Goal: Task Accomplishment & Management: Use online tool/utility

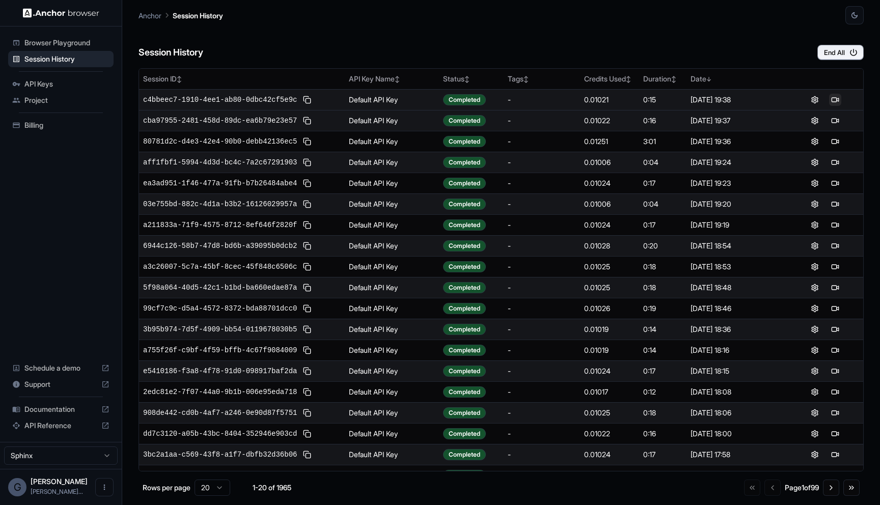
click at [832, 104] on button at bounding box center [835, 100] width 12 height 12
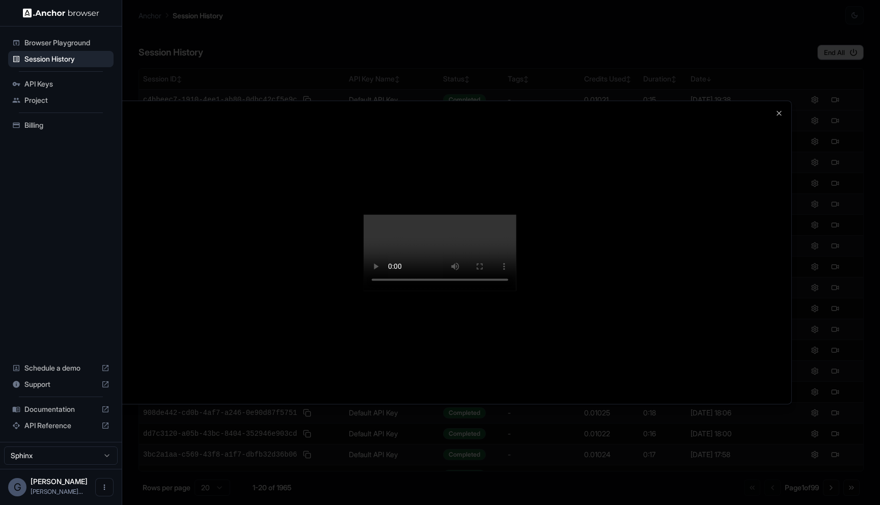
click at [848, 304] on div at bounding box center [440, 252] width 880 height 505
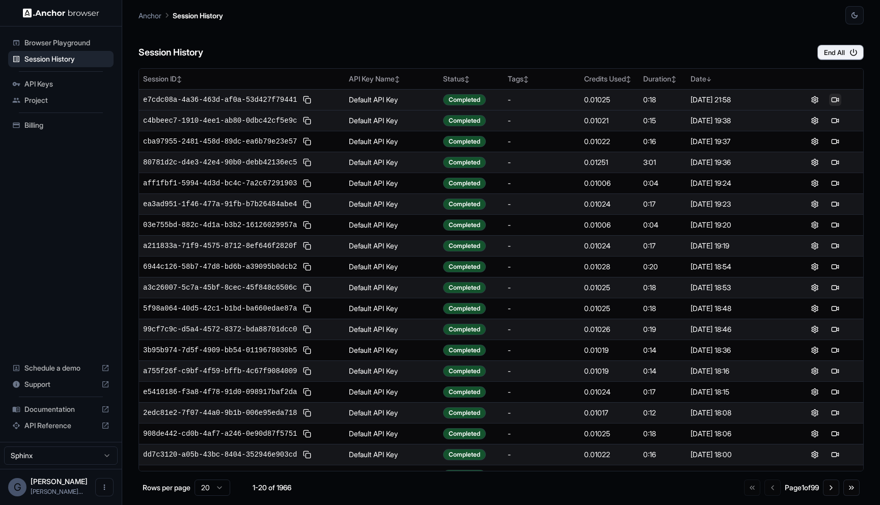
click at [840, 96] on button at bounding box center [835, 100] width 12 height 12
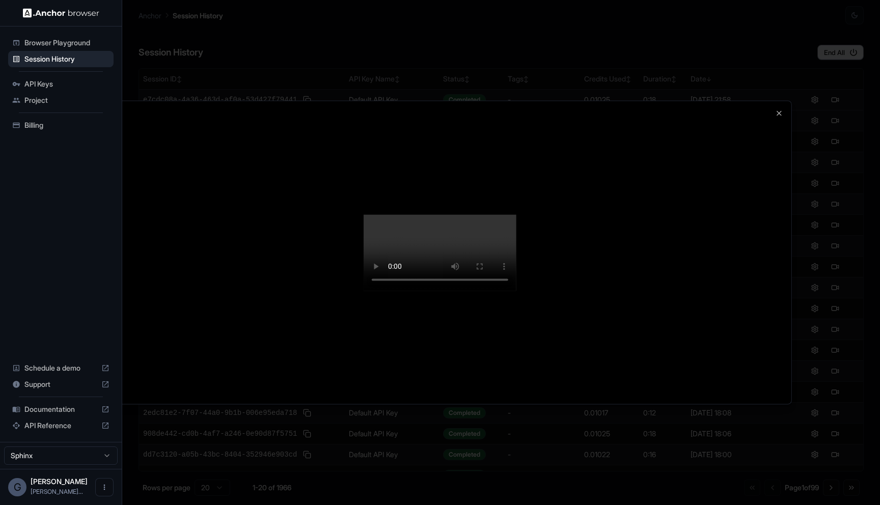
click at [774, 188] on div at bounding box center [440, 252] width 703 height 303
click at [779, 101] on div at bounding box center [440, 252] width 703 height 303
click at [779, 111] on icon "button" at bounding box center [779, 113] width 4 height 4
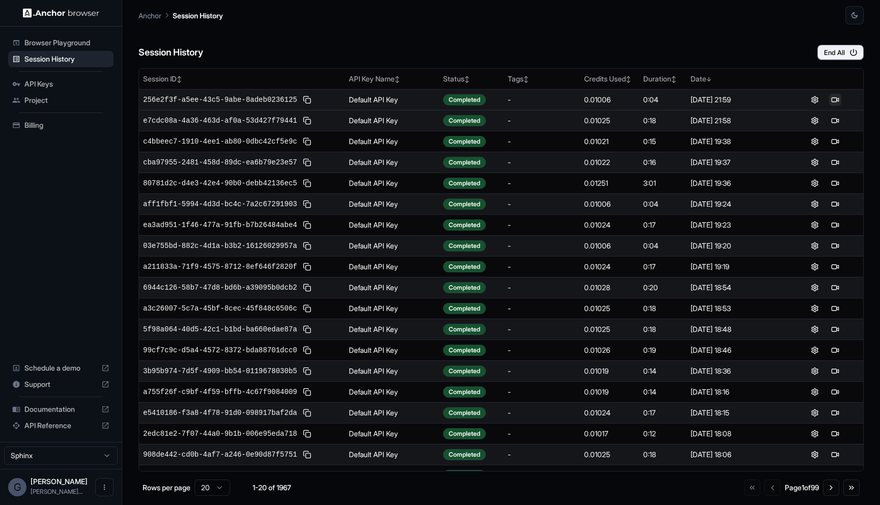
click at [830, 99] on button at bounding box center [835, 100] width 12 height 12
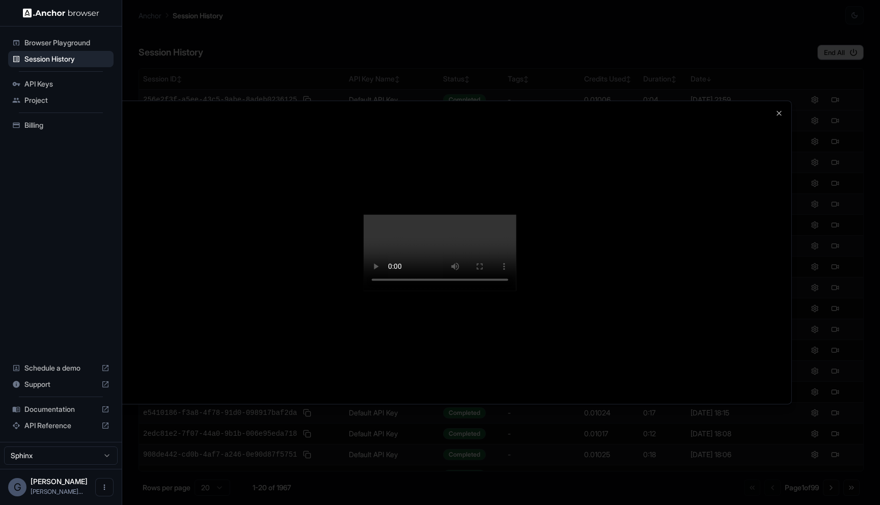
click at [517, 291] on video at bounding box center [440, 252] width 153 height 76
click at [780, 111] on icon "button" at bounding box center [779, 113] width 4 height 4
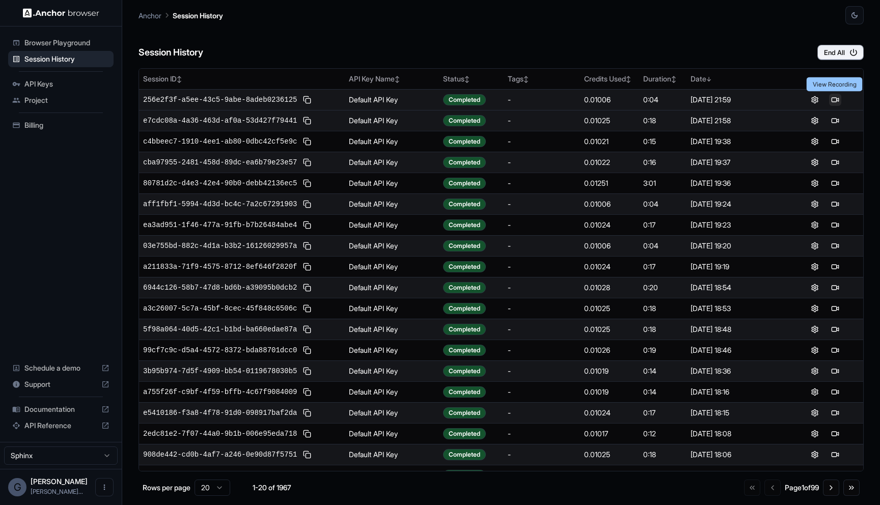
click at [834, 102] on button at bounding box center [835, 100] width 12 height 12
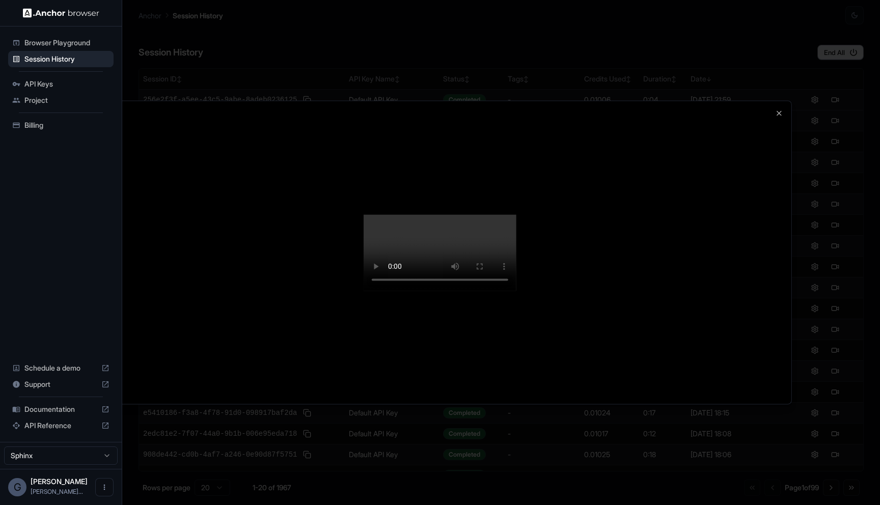
click at [835, 102] on div at bounding box center [440, 252] width 880 height 505
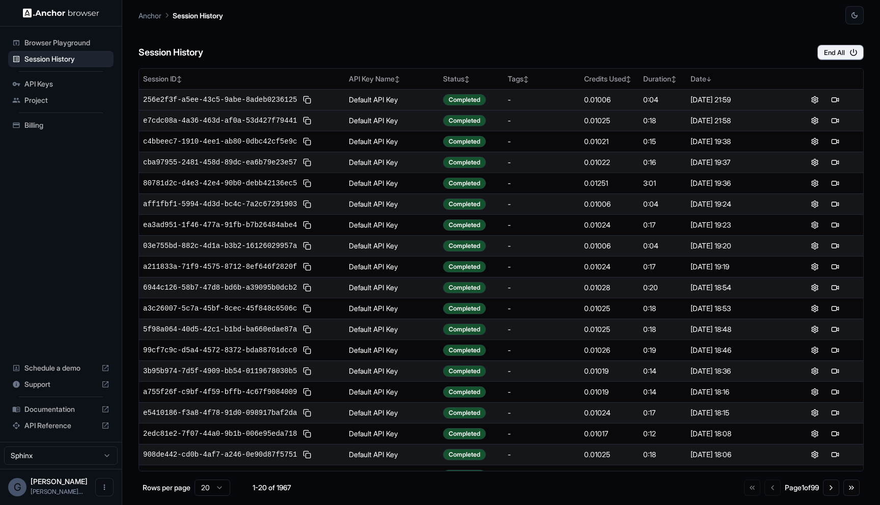
click at [620, 41] on div "Session History End All" at bounding box center [501, 42] width 725 height 36
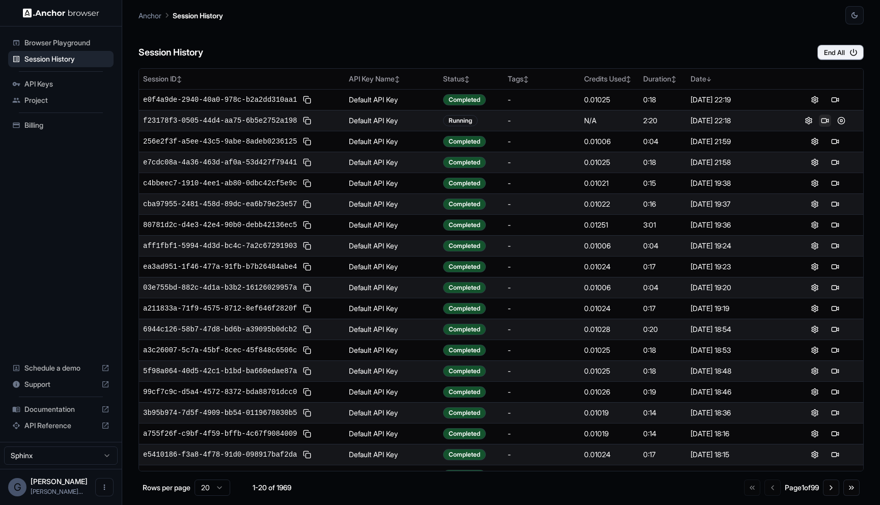
click at [827, 118] on button at bounding box center [825, 121] width 12 height 12
click at [833, 121] on button at bounding box center [835, 121] width 12 height 12
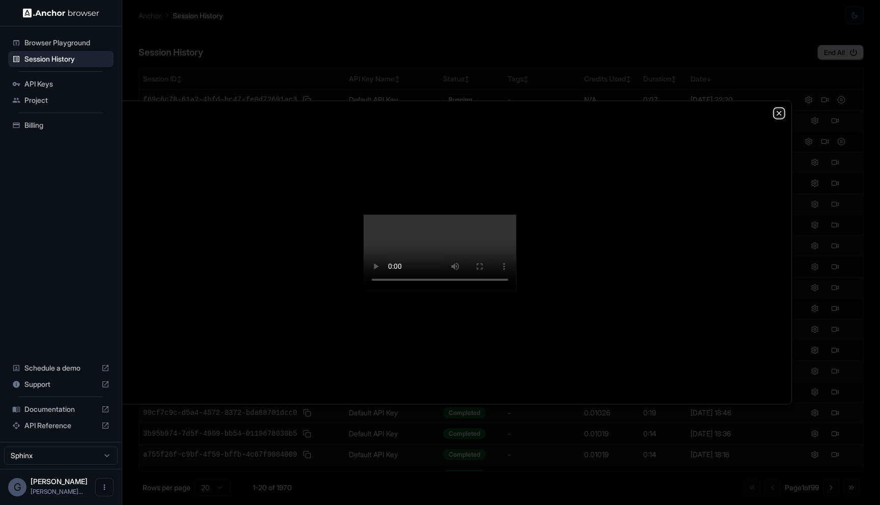
click at [780, 111] on icon "button" at bounding box center [779, 113] width 4 height 4
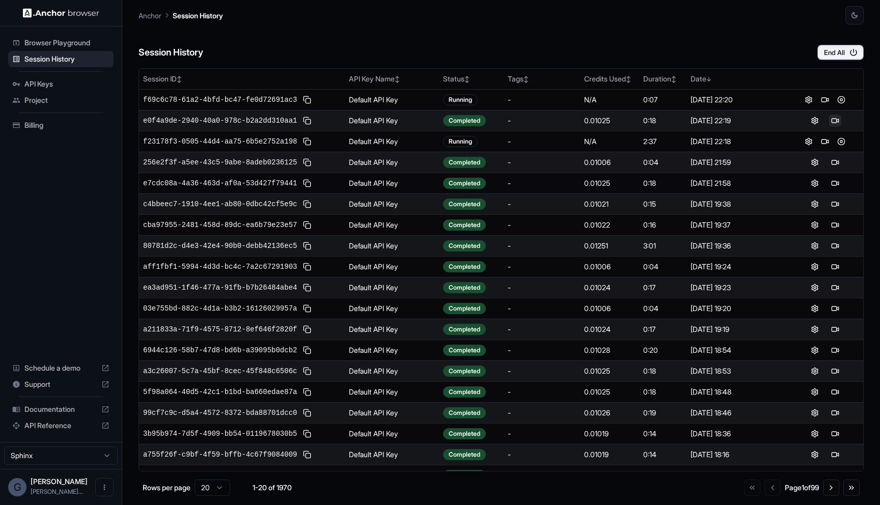
click at [830, 121] on button at bounding box center [835, 121] width 12 height 12
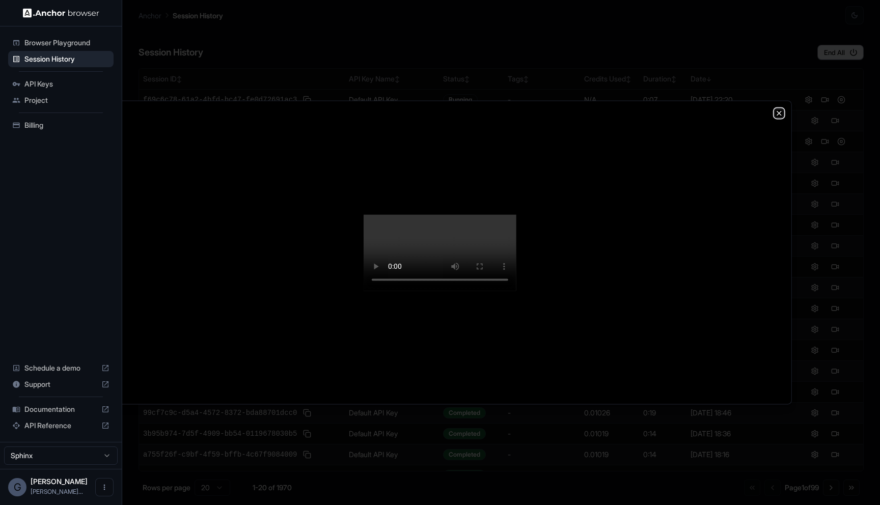
click at [779, 111] on icon "button" at bounding box center [779, 113] width 4 height 4
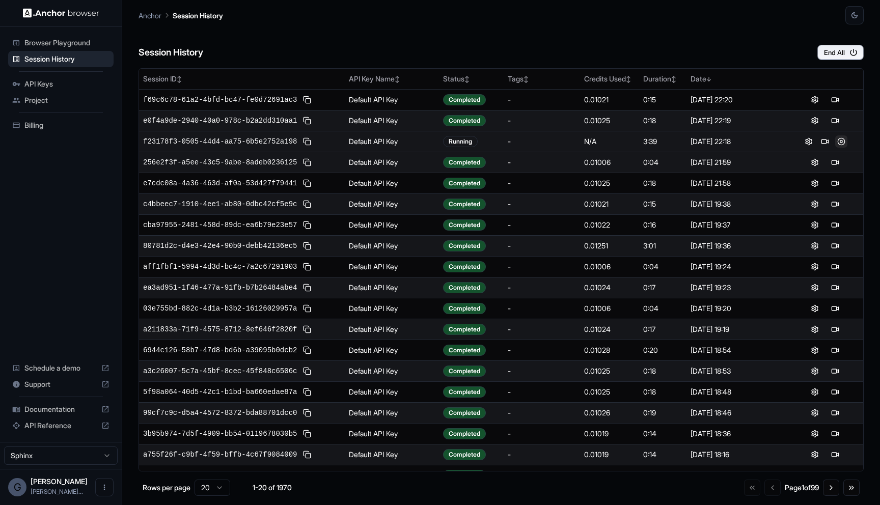
click at [845, 142] on button at bounding box center [841, 142] width 12 height 12
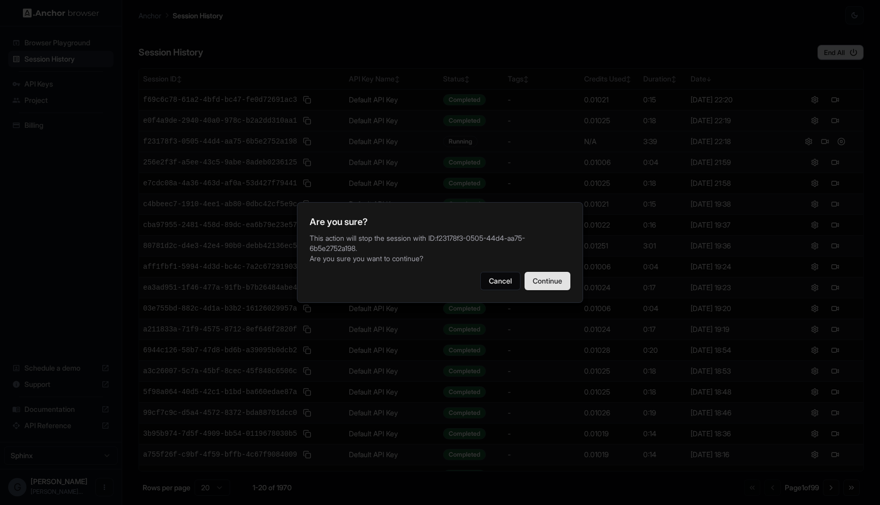
click at [547, 285] on button "Continue" at bounding box center [548, 281] width 46 height 18
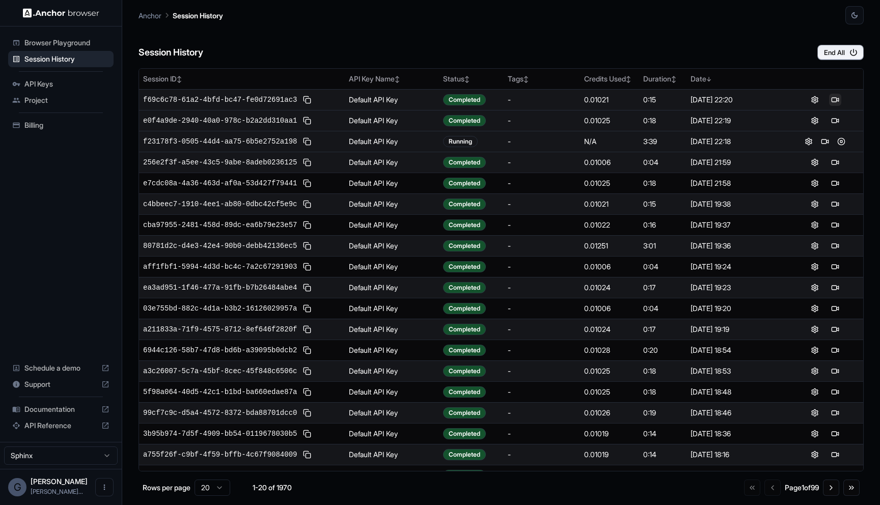
click at [836, 97] on button at bounding box center [835, 100] width 12 height 12
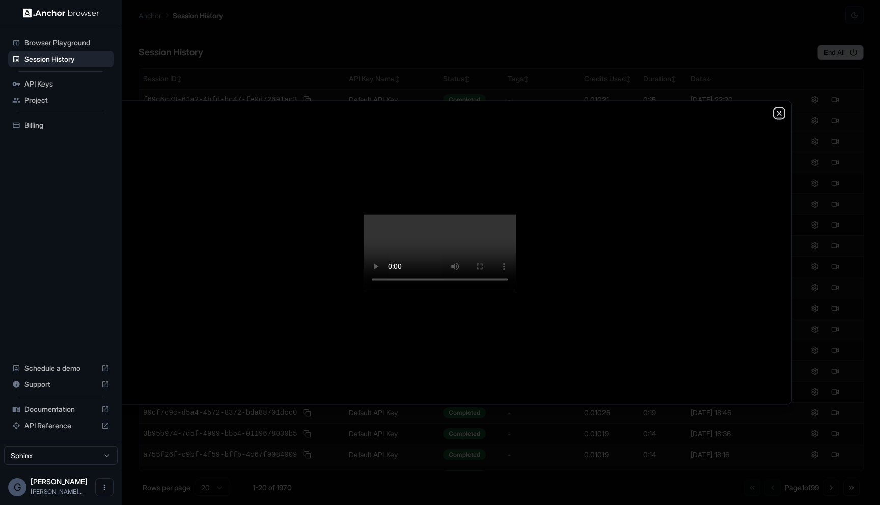
click at [779, 109] on icon "button" at bounding box center [779, 113] width 8 height 8
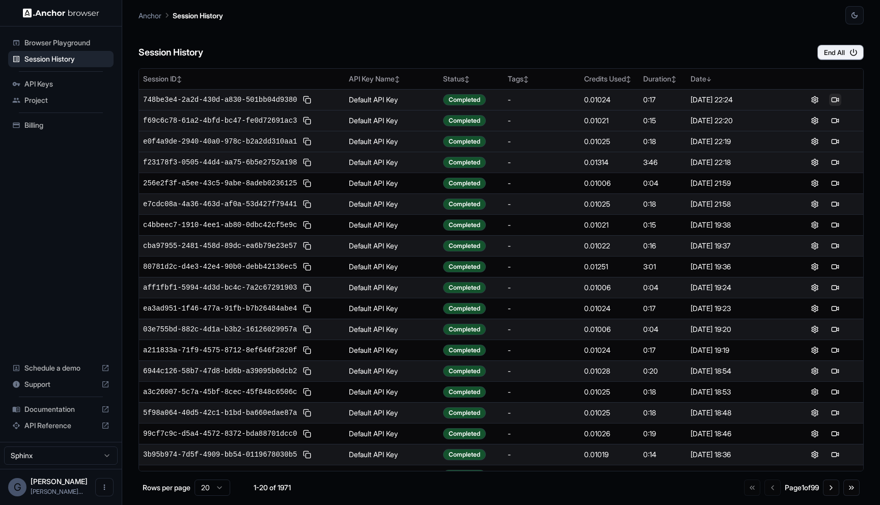
click at [838, 100] on button at bounding box center [835, 100] width 12 height 12
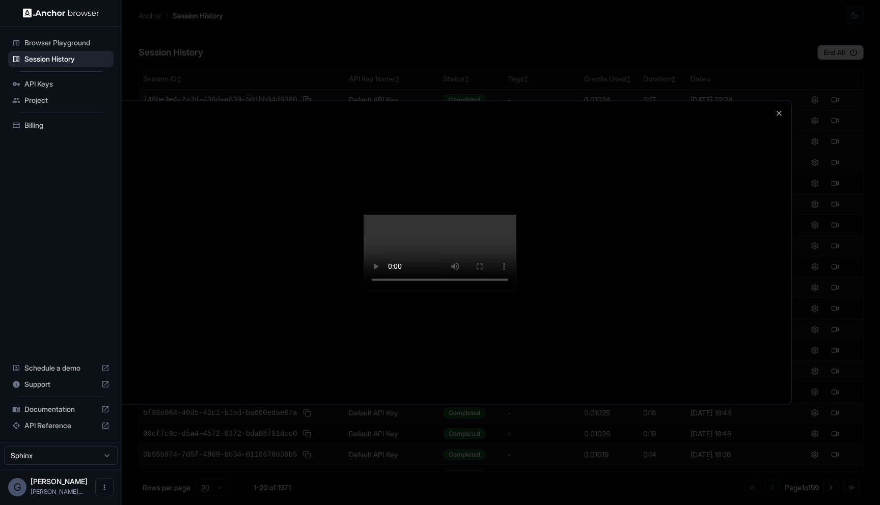
click at [779, 101] on div at bounding box center [440, 252] width 703 height 303
click at [782, 109] on icon "button" at bounding box center [779, 113] width 8 height 8
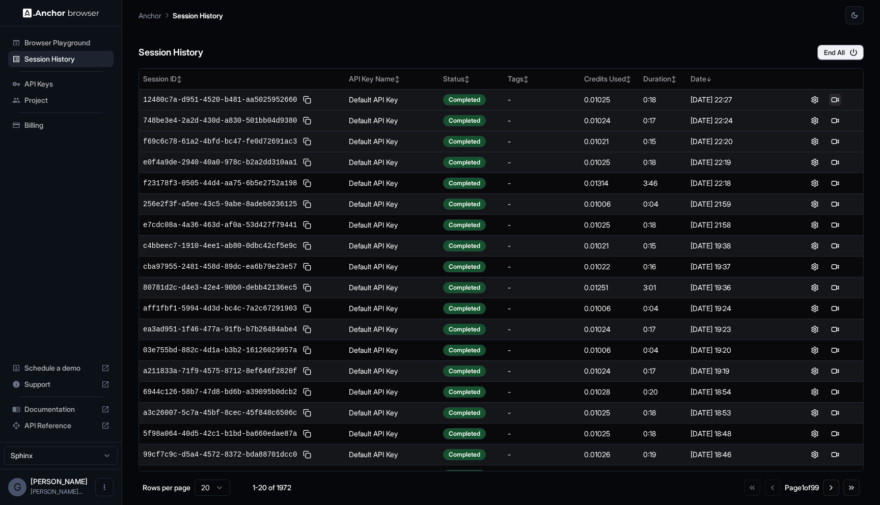
click at [834, 99] on button at bounding box center [835, 100] width 12 height 12
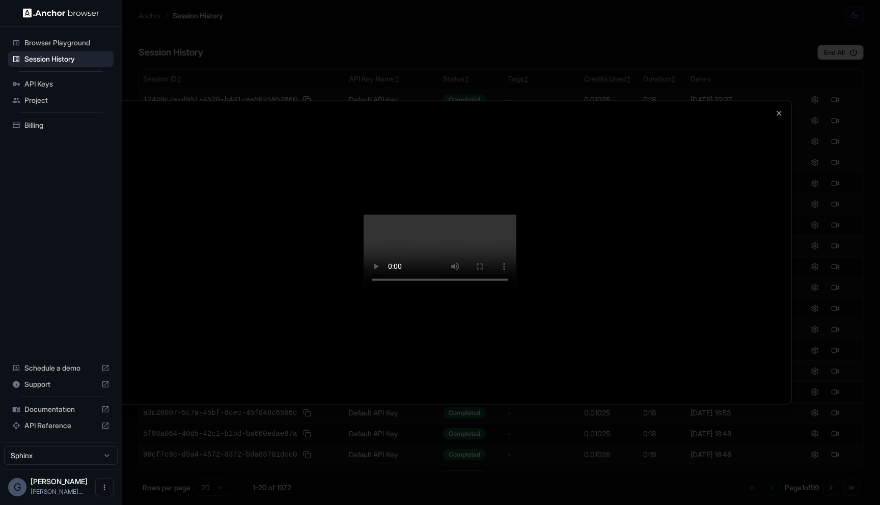
click at [795, 294] on div at bounding box center [440, 252] width 880 height 505
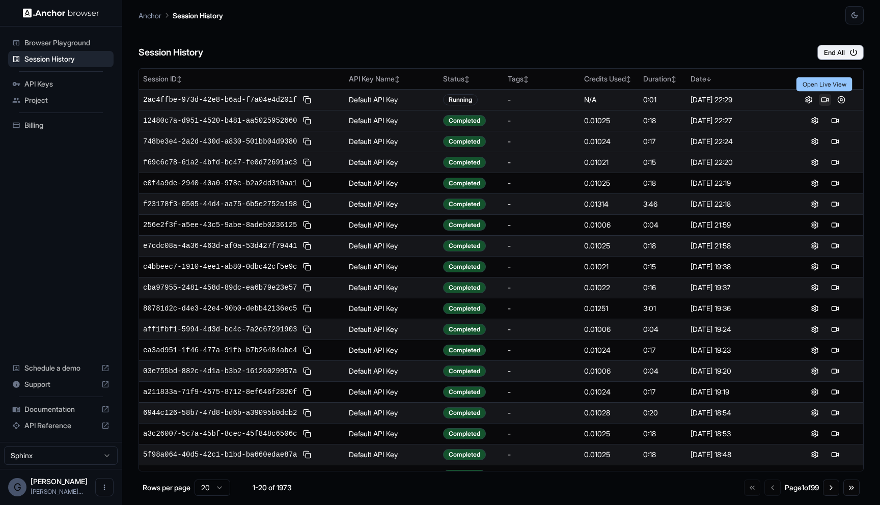
click at [825, 99] on button at bounding box center [825, 100] width 12 height 12
click at [826, 96] on button at bounding box center [825, 100] width 12 height 12
click at [836, 99] on button at bounding box center [835, 100] width 12 height 12
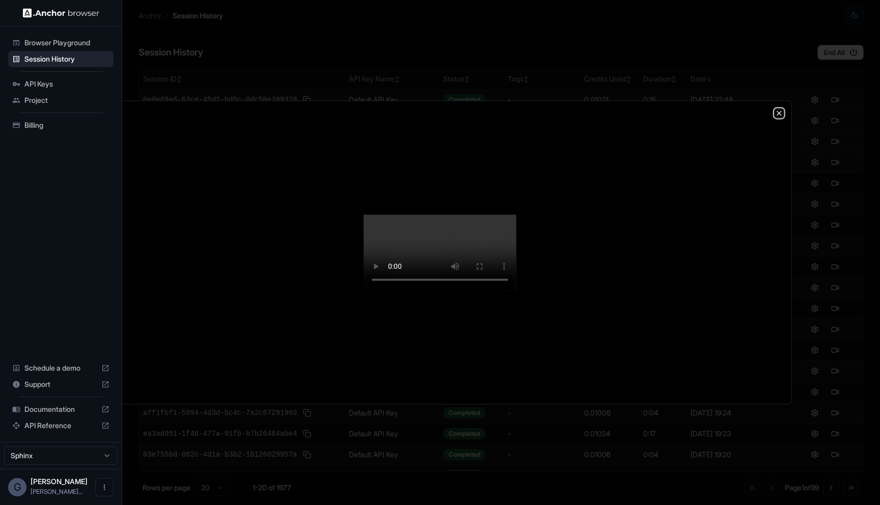
click at [779, 109] on icon "button" at bounding box center [779, 113] width 8 height 8
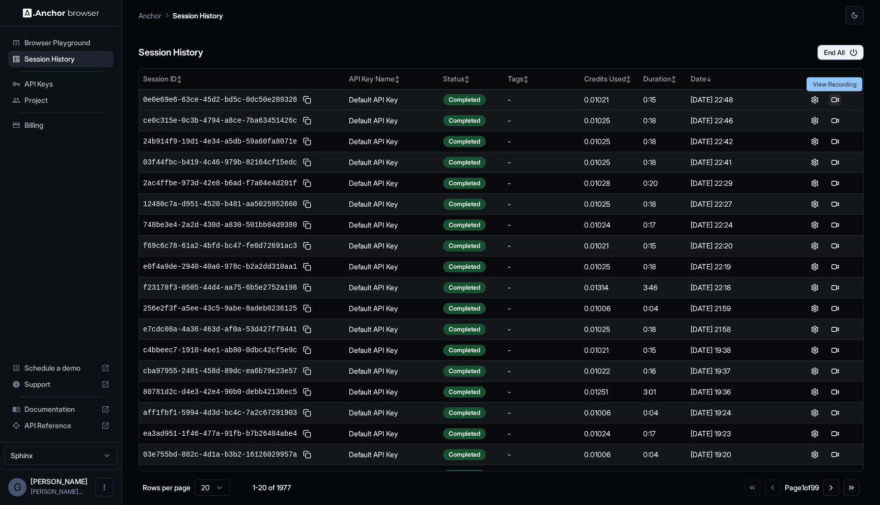
click at [833, 100] on button at bounding box center [835, 100] width 12 height 12
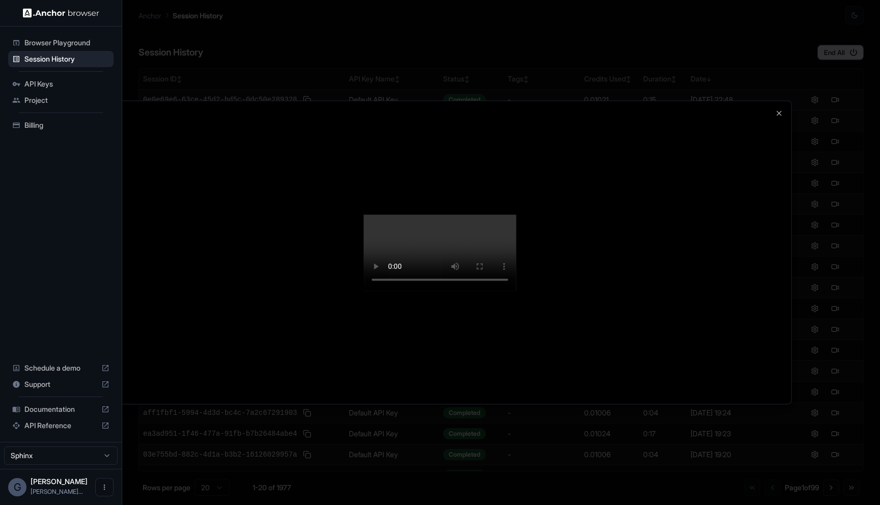
click at [460, 455] on div at bounding box center [440, 252] width 880 height 505
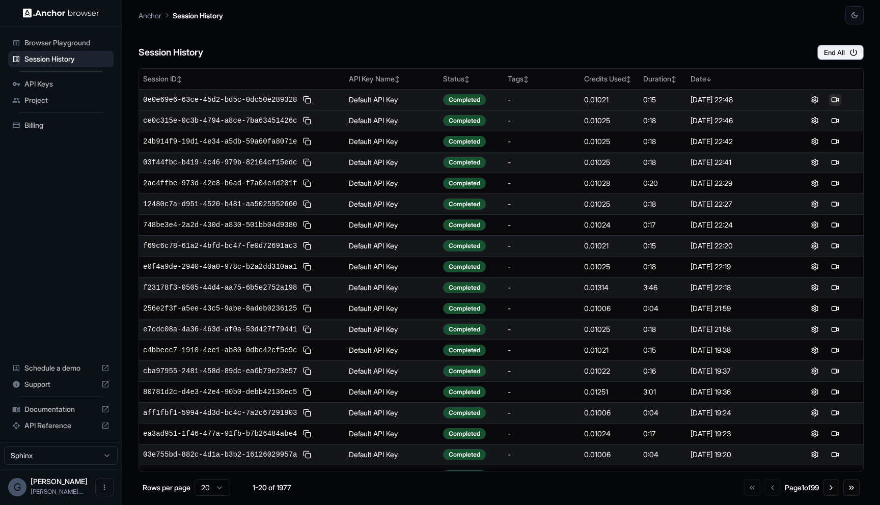
click at [835, 103] on button at bounding box center [835, 100] width 12 height 12
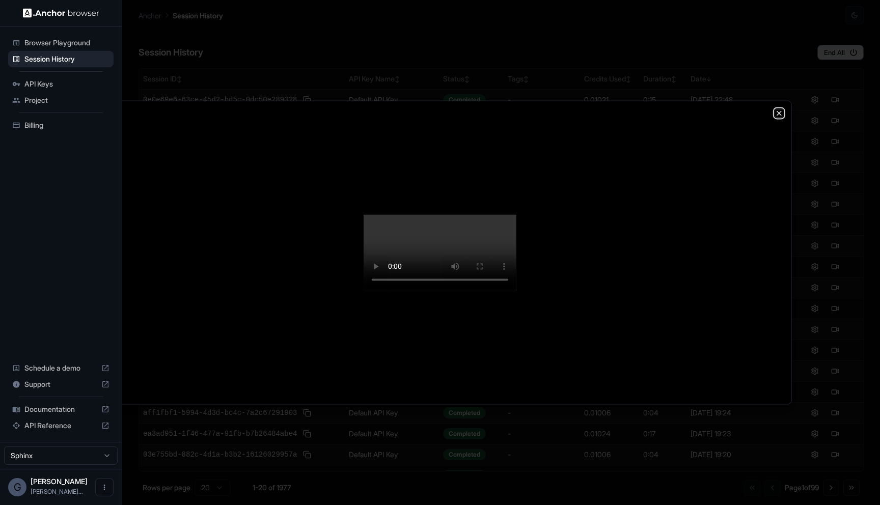
click at [779, 109] on icon "button" at bounding box center [779, 113] width 8 height 8
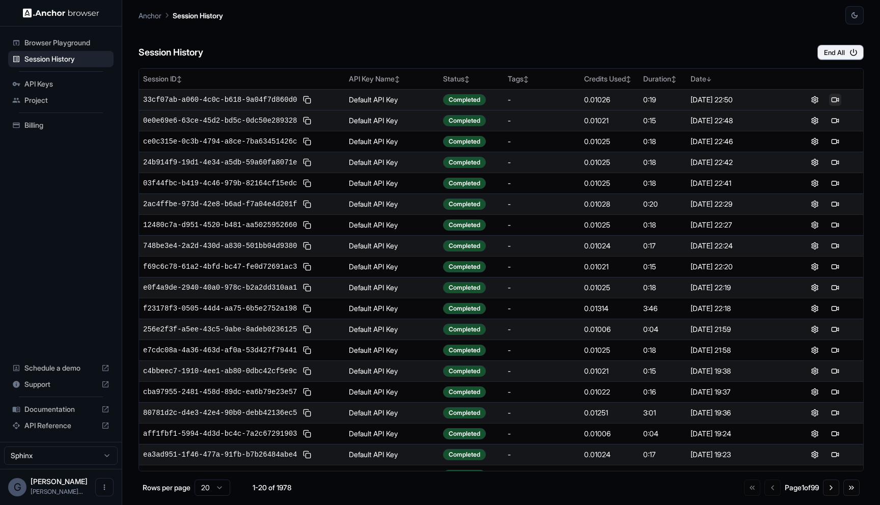
click at [831, 99] on button at bounding box center [835, 100] width 12 height 12
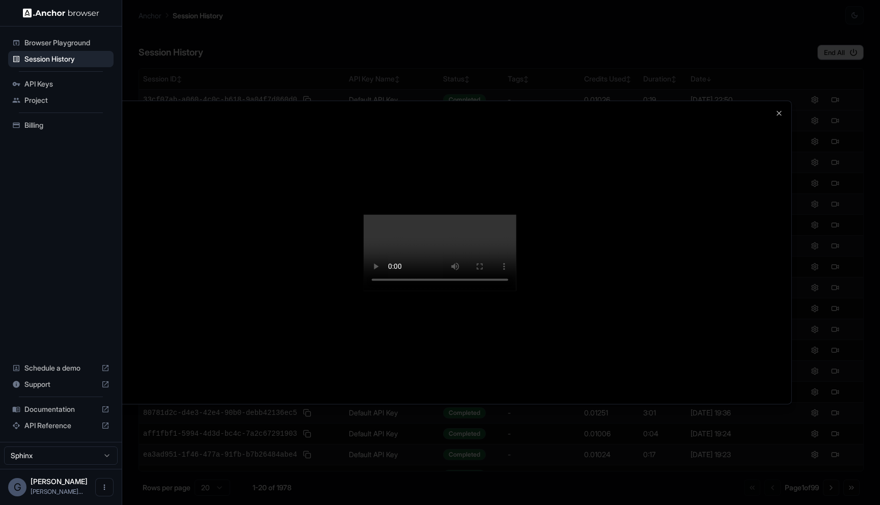
click at [790, 184] on div at bounding box center [440, 252] width 703 height 303
click at [777, 111] on icon "button" at bounding box center [779, 113] width 4 height 4
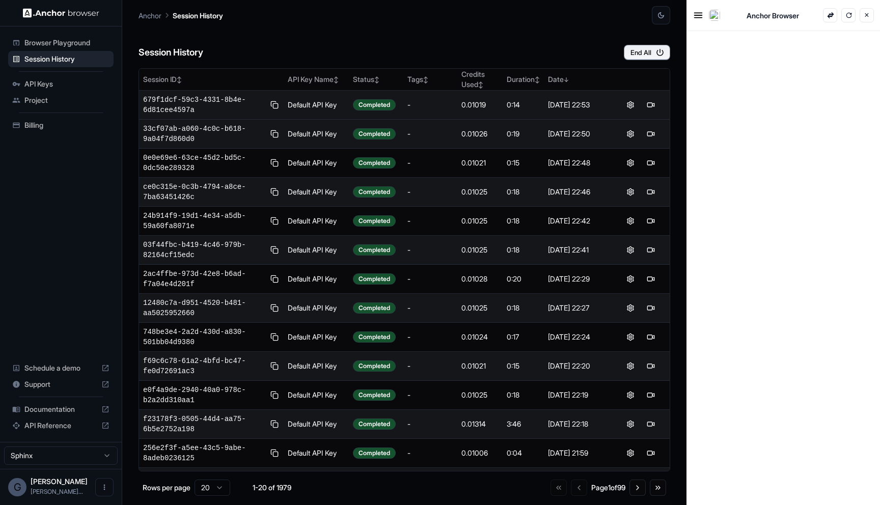
click at [866, 15] on button "×" at bounding box center [867, 15] width 14 height 14
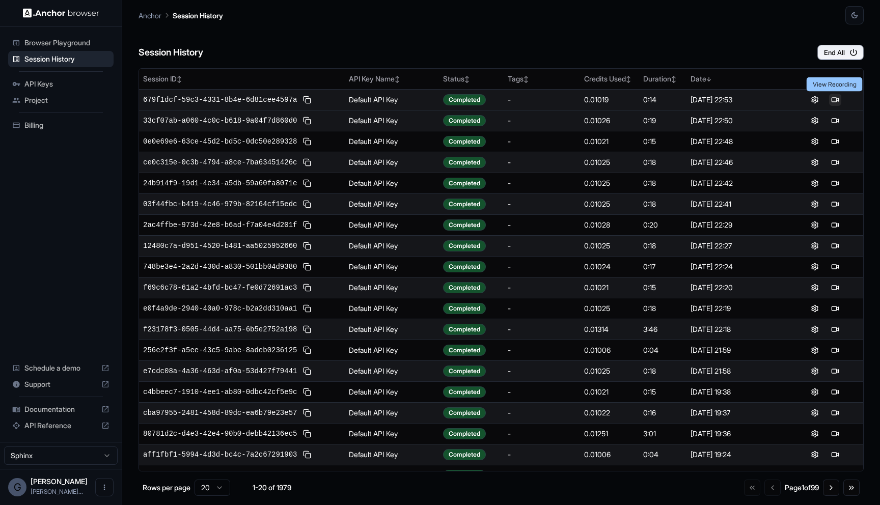
click at [836, 101] on button at bounding box center [835, 100] width 12 height 12
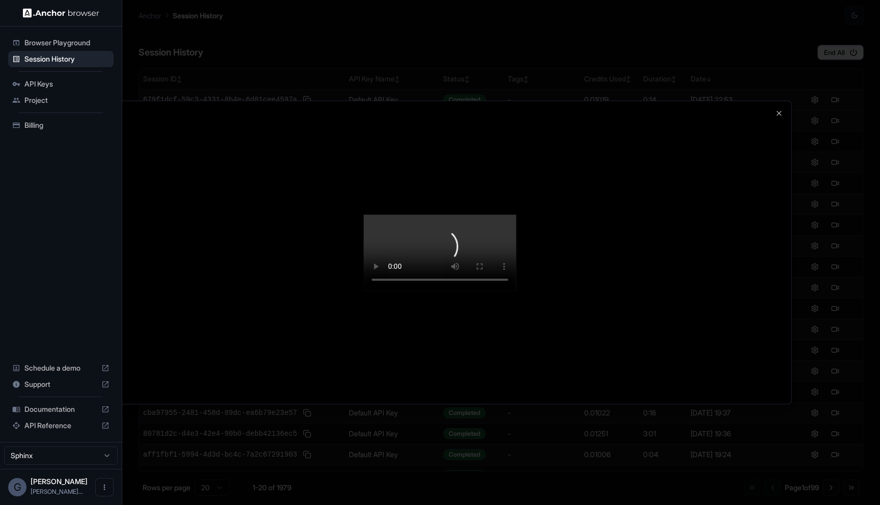
click at [434, 291] on video at bounding box center [440, 252] width 153 height 76
click at [779, 109] on icon "button" at bounding box center [779, 113] width 8 height 8
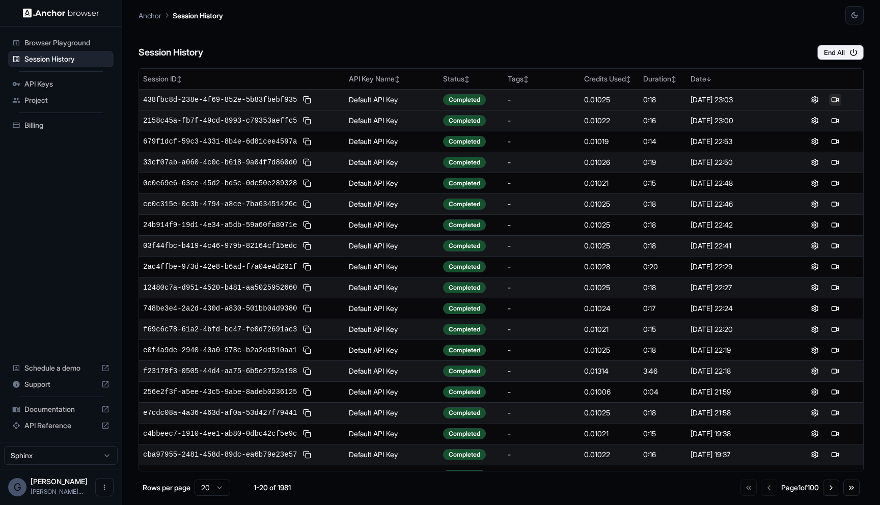
click at [841, 98] on button at bounding box center [835, 100] width 12 height 12
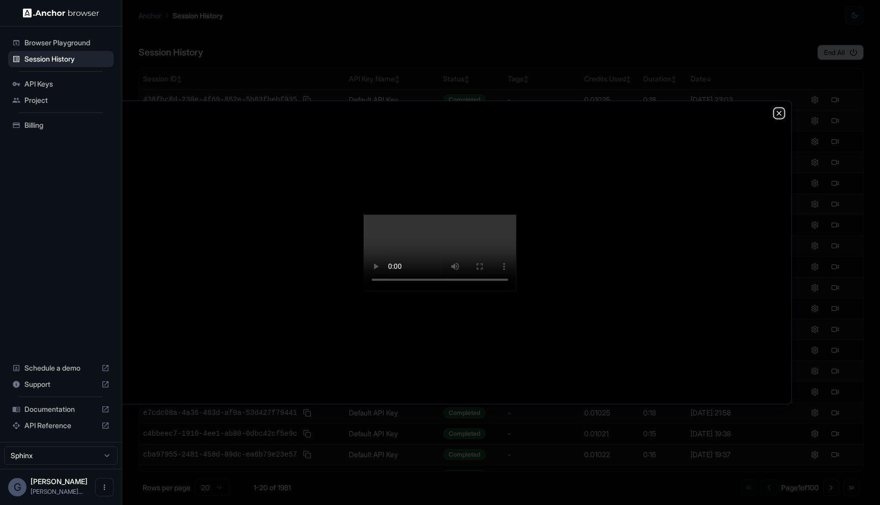
click at [780, 111] on icon "button" at bounding box center [779, 113] width 4 height 4
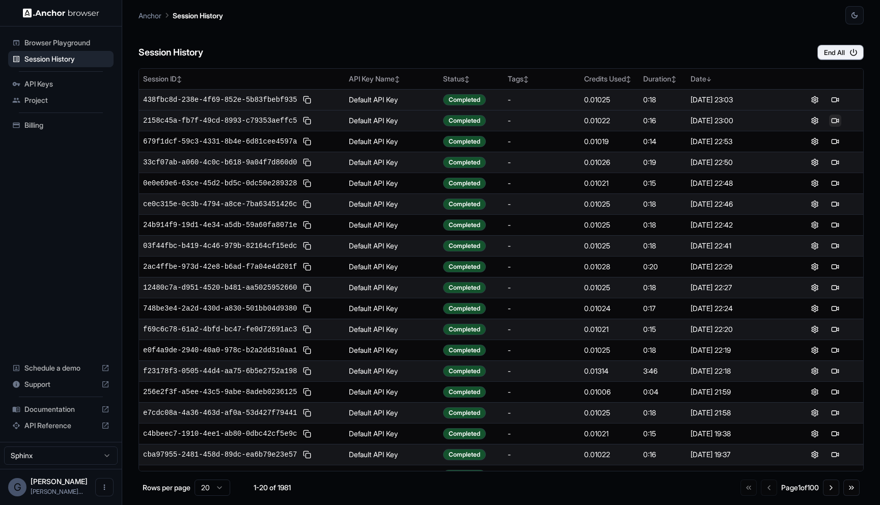
click at [831, 121] on button at bounding box center [835, 121] width 12 height 12
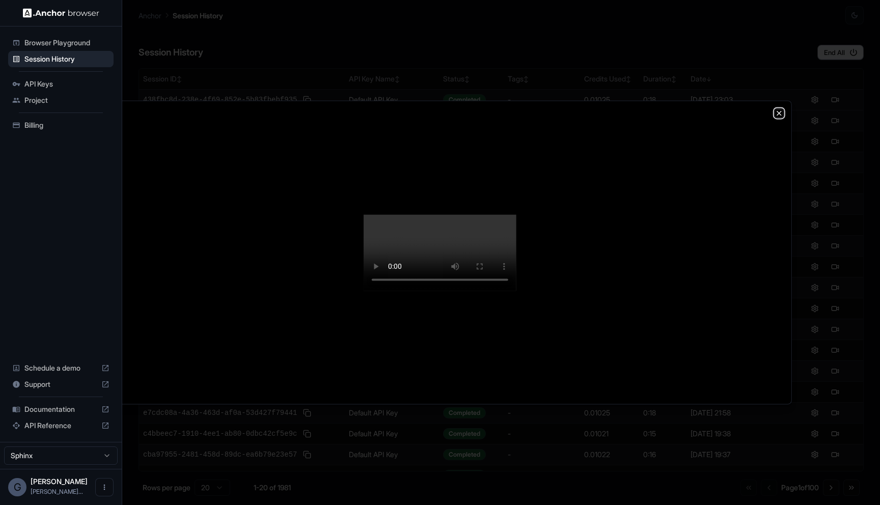
click at [782, 109] on icon "button" at bounding box center [779, 113] width 8 height 8
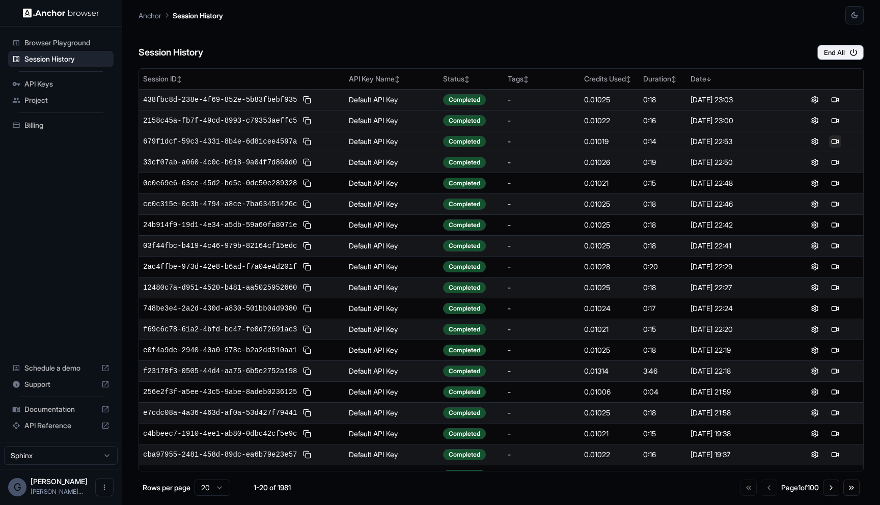
click at [831, 143] on button at bounding box center [835, 142] width 12 height 12
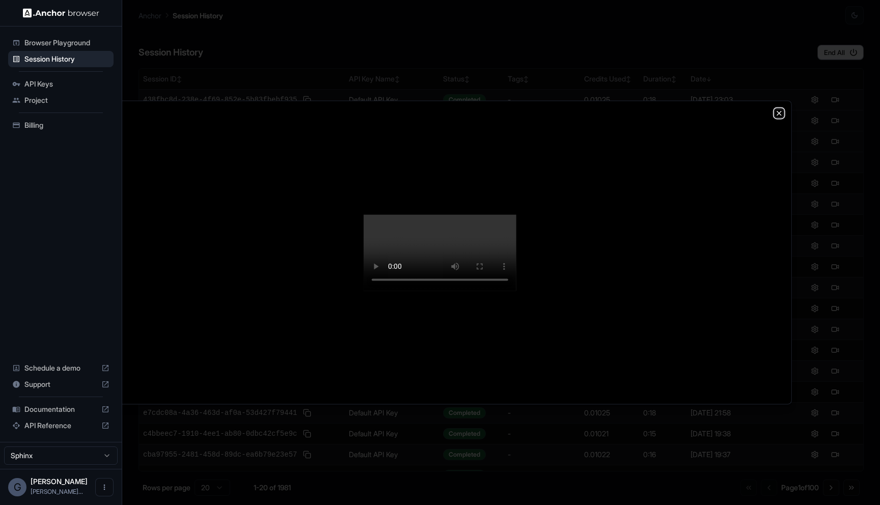
click at [779, 109] on icon "button" at bounding box center [779, 113] width 8 height 8
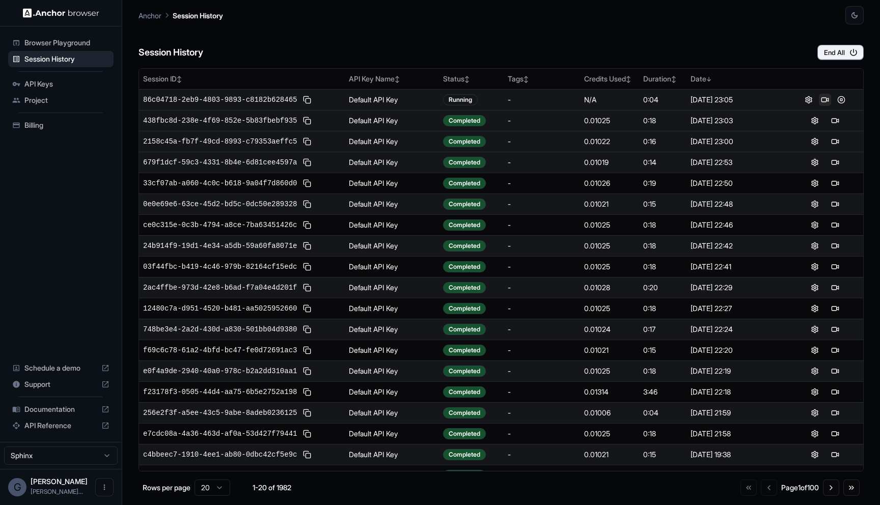
click at [826, 96] on button at bounding box center [825, 100] width 12 height 12
click at [833, 94] on button at bounding box center [835, 100] width 12 height 12
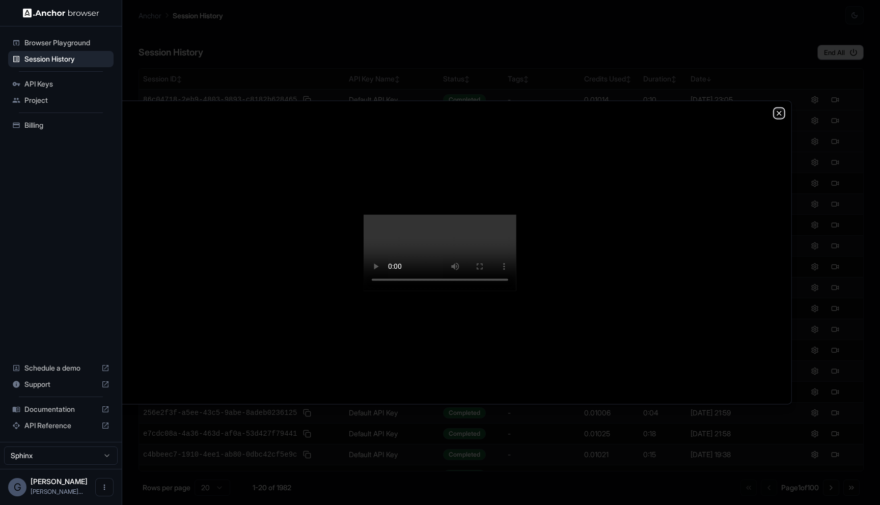
click at [780, 109] on icon "button" at bounding box center [779, 113] width 8 height 8
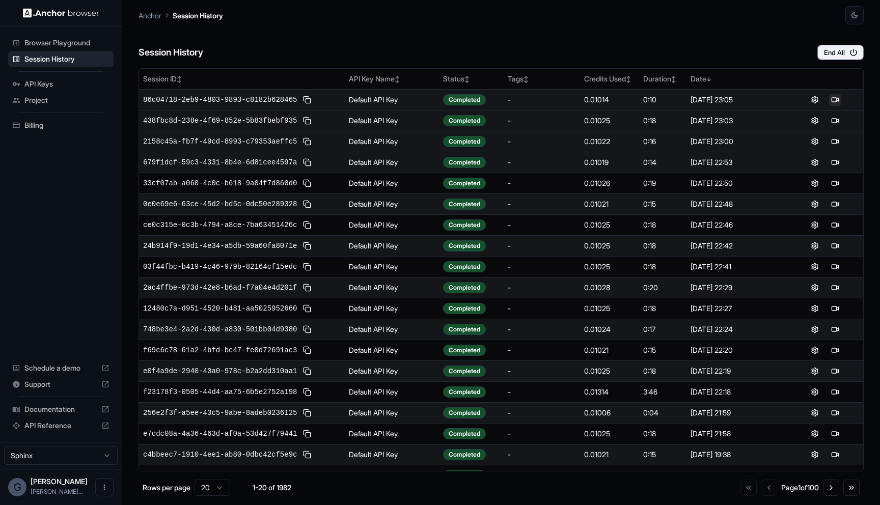
click at [833, 101] on button at bounding box center [835, 100] width 12 height 12
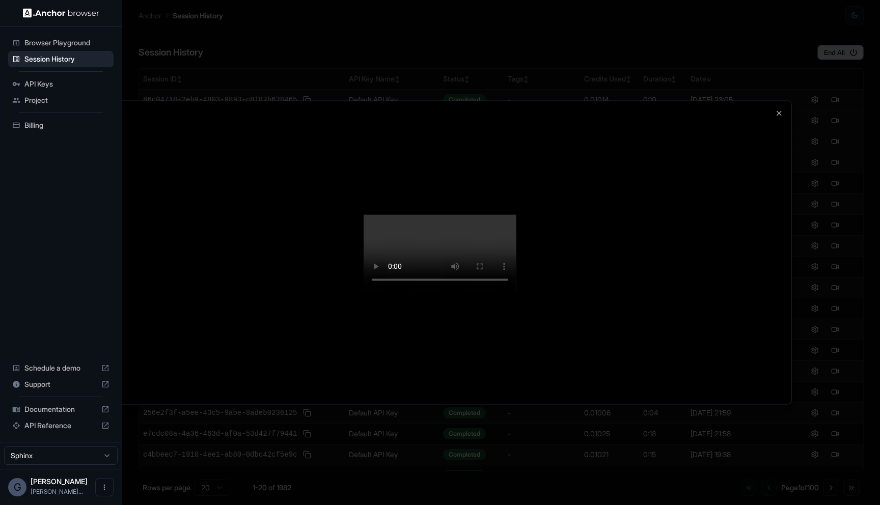
click at [785, 101] on div at bounding box center [440, 252] width 703 height 303
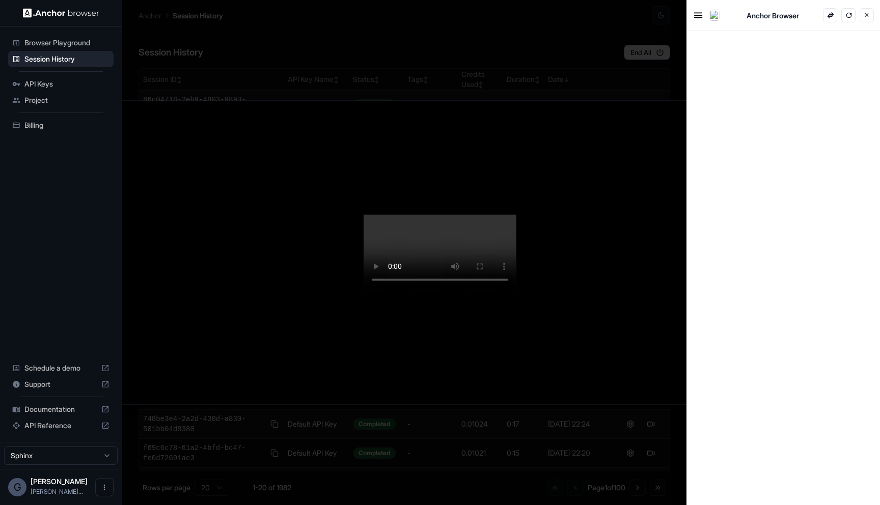
click at [869, 17] on button "×" at bounding box center [867, 15] width 14 height 14
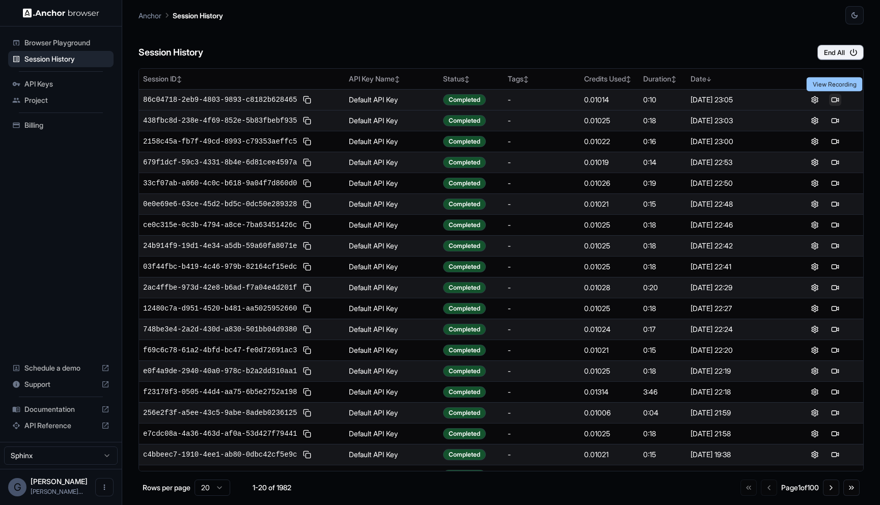
click at [834, 100] on button at bounding box center [835, 100] width 12 height 12
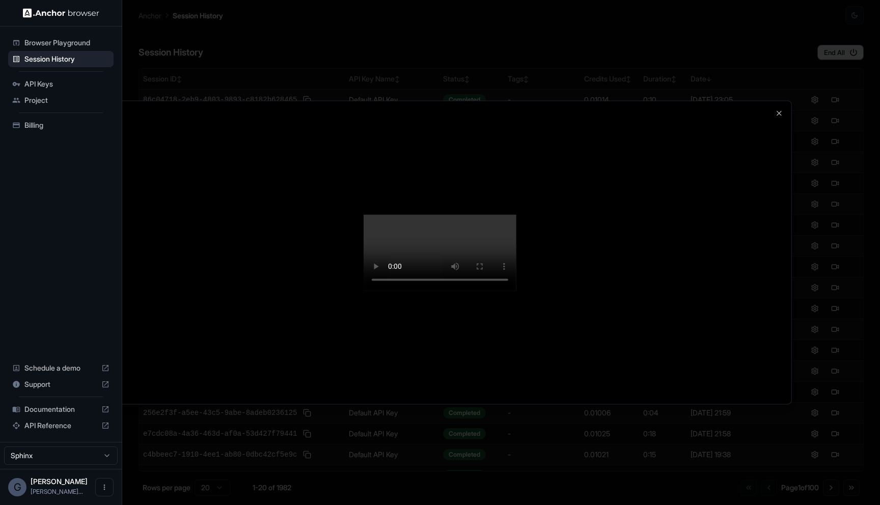
click at [823, 173] on div at bounding box center [440, 252] width 880 height 505
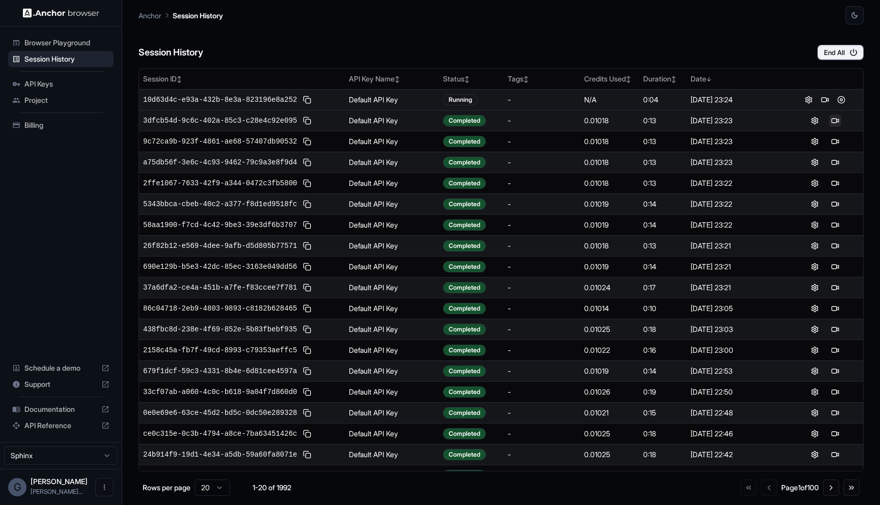
click at [839, 122] on button at bounding box center [835, 121] width 12 height 12
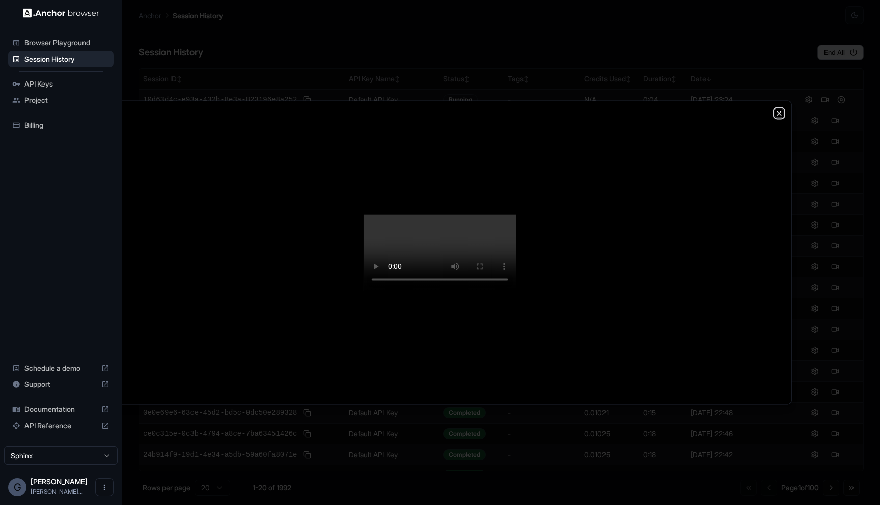
click at [779, 109] on icon "button" at bounding box center [779, 113] width 8 height 8
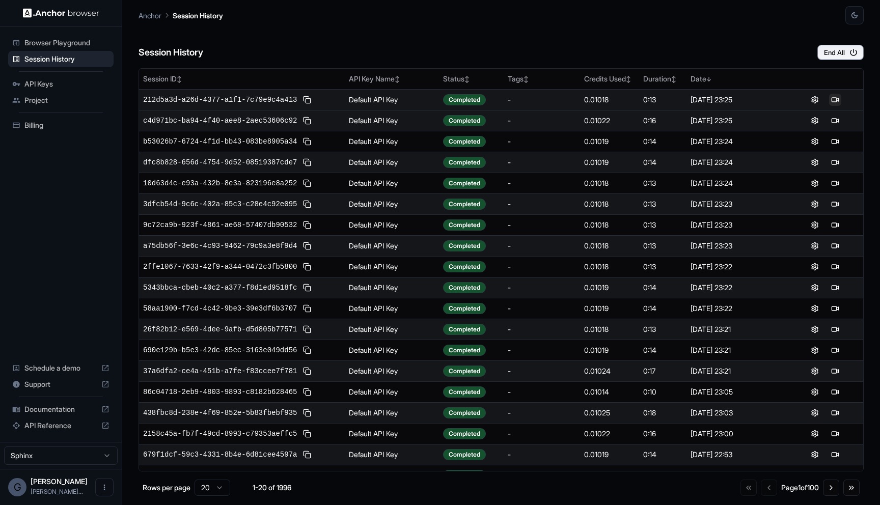
click at [836, 99] on button at bounding box center [835, 100] width 12 height 12
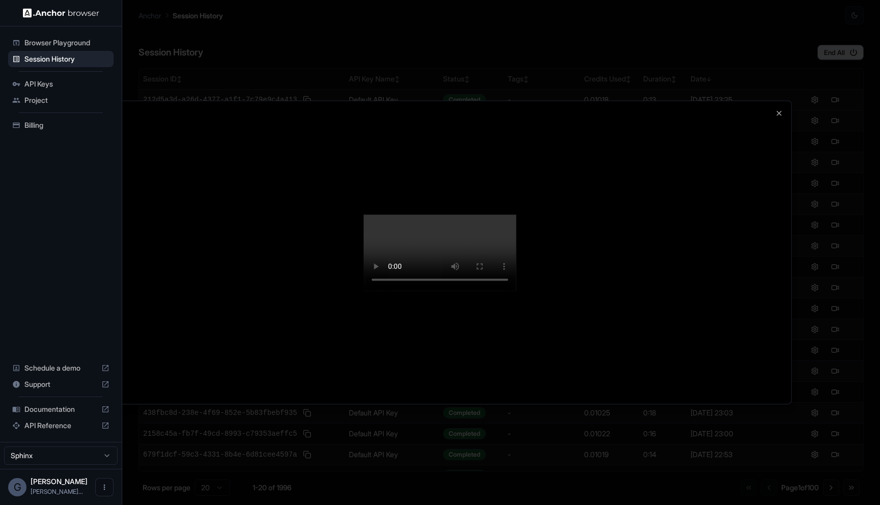
click at [813, 294] on div at bounding box center [440, 252] width 880 height 505
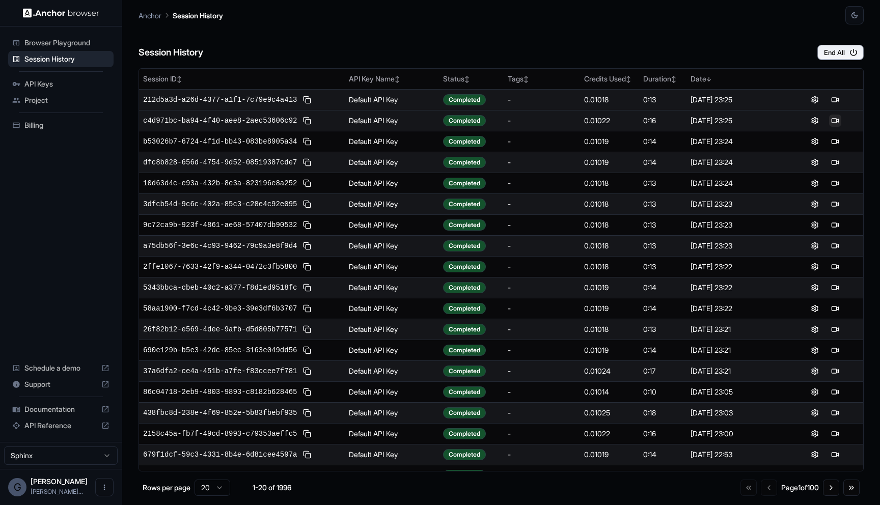
click at [835, 120] on button at bounding box center [835, 121] width 12 height 12
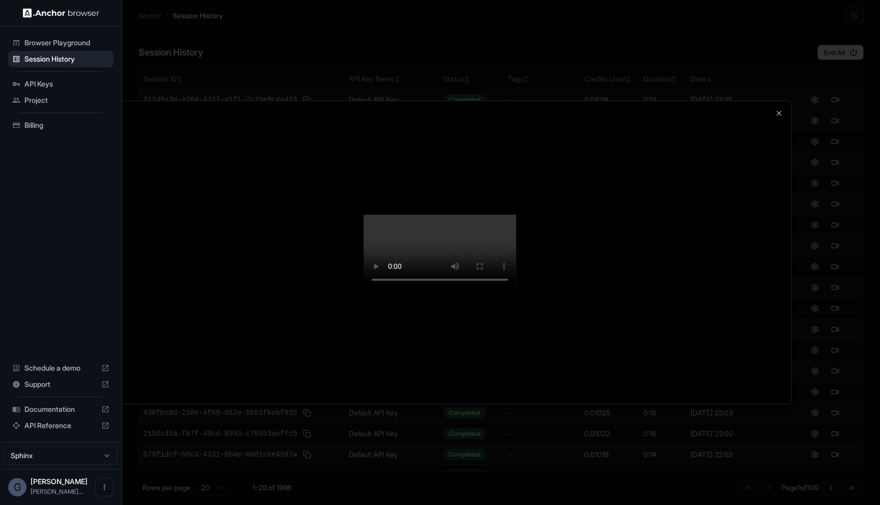
click at [817, 272] on div at bounding box center [440, 252] width 880 height 505
